Goal: Find specific page/section: Find specific page/section

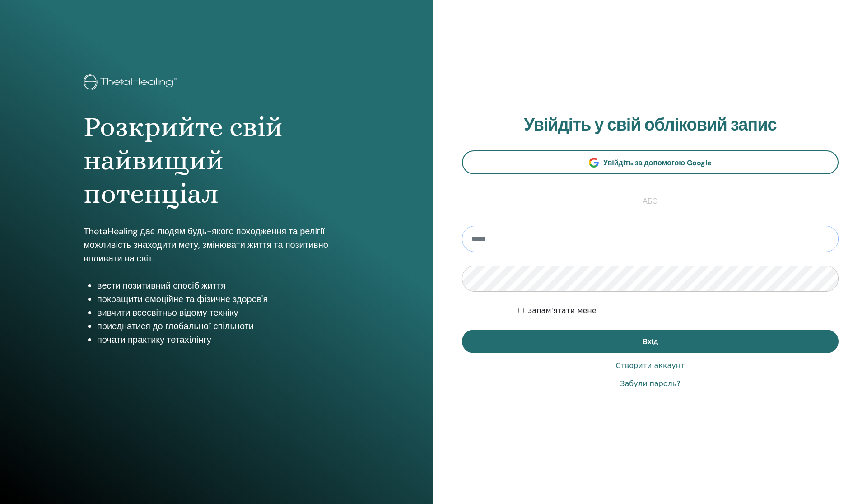
type input "**********"
click at [650, 341] on button "Вхід" at bounding box center [650, 341] width 377 height 23
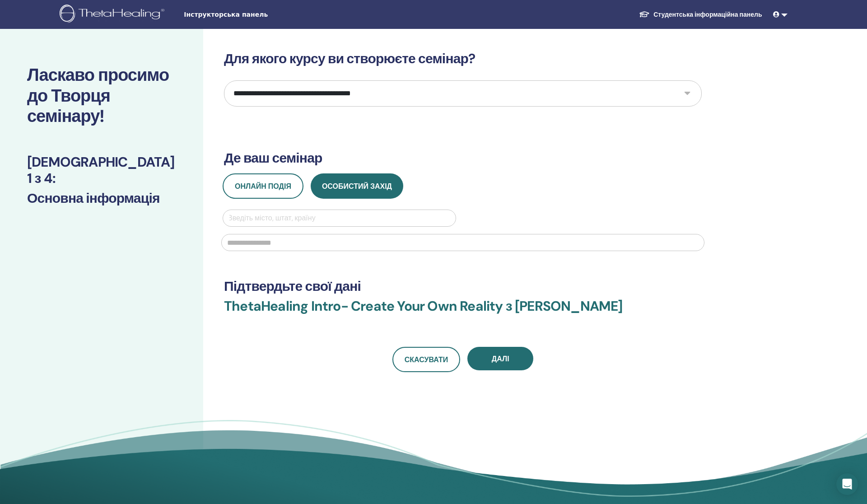
click at [718, 11] on link "Студентська інформаційна панель" at bounding box center [700, 14] width 137 height 17
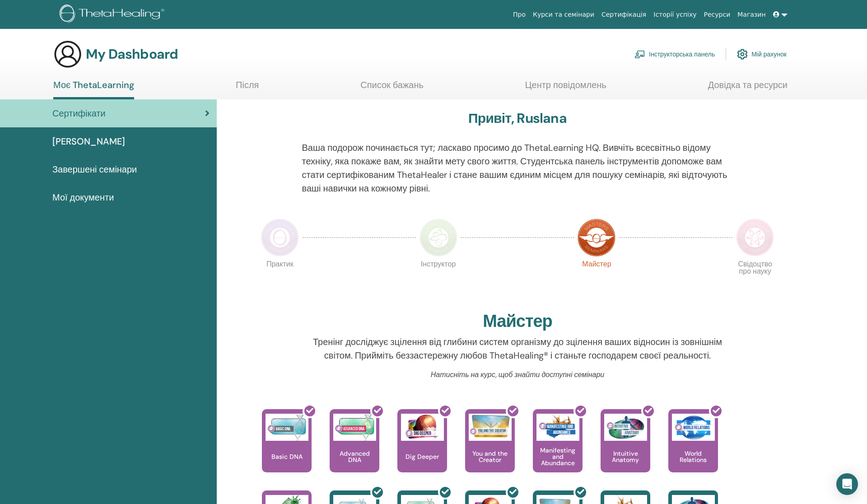
click at [125, 165] on span "Завершені семінари" at bounding box center [94, 170] width 84 height 14
